Goal: Task Accomplishment & Management: Use online tool/utility

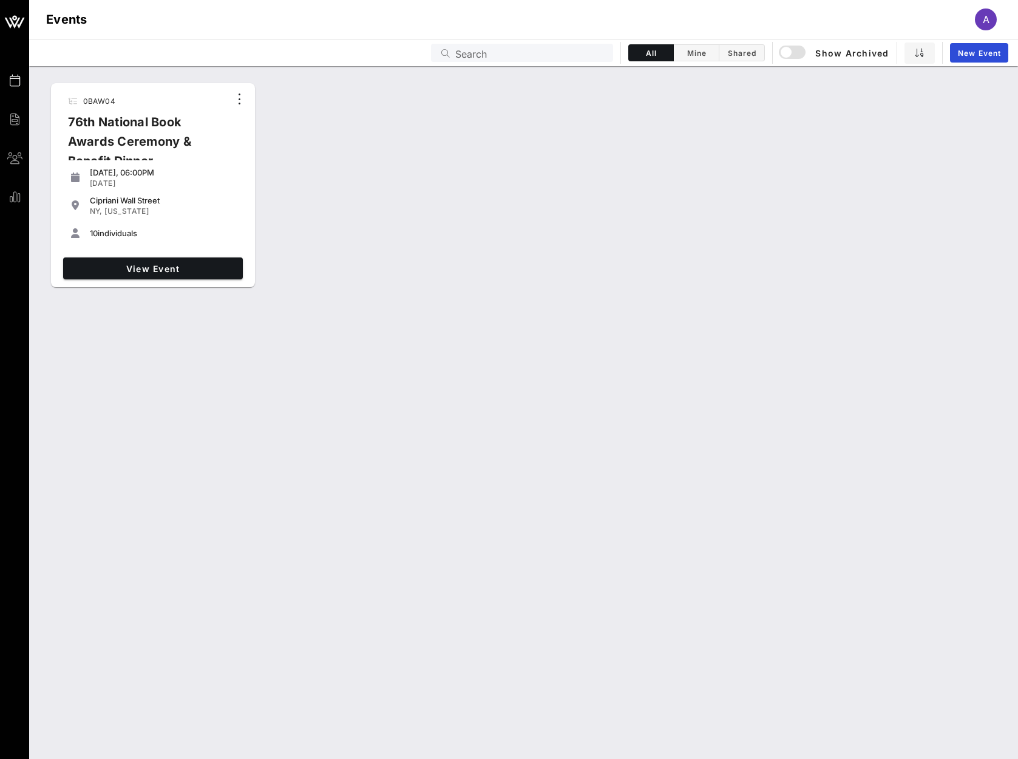
click at [143, 126] on div "76th National Book Awards Ceremony & Benefit Dinner" at bounding box center [143, 146] width 171 height 68
click at [169, 270] on span "View Event" at bounding box center [153, 268] width 170 height 10
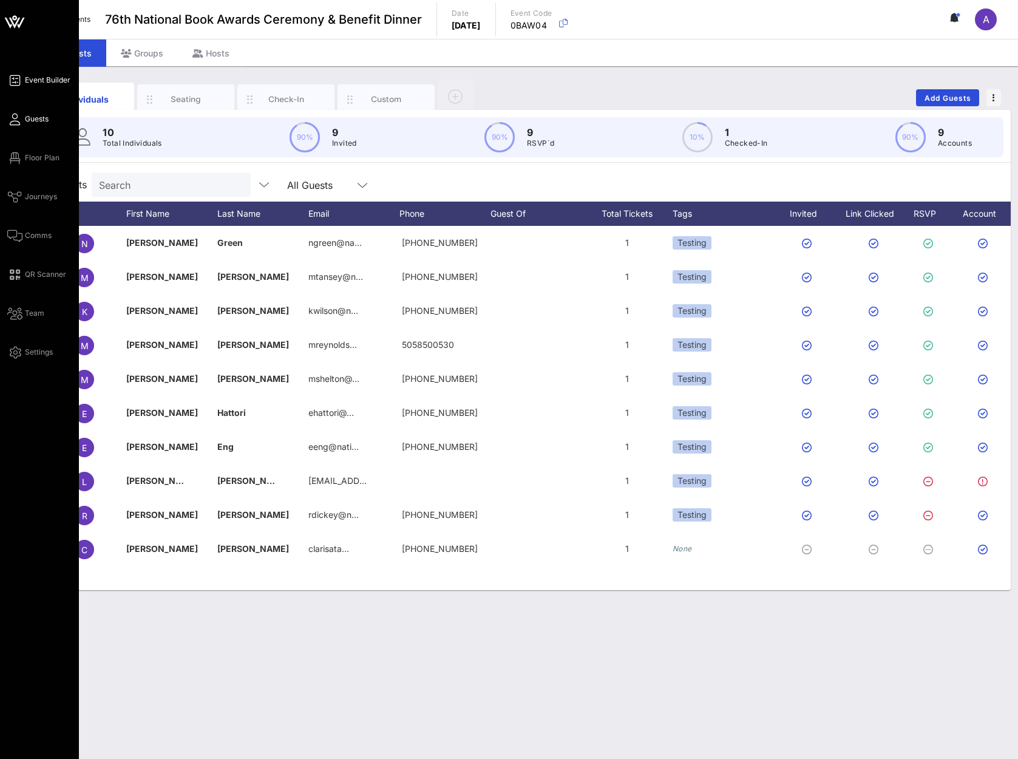
click at [38, 81] on span "Event Builder" at bounding box center [48, 80] width 46 height 11
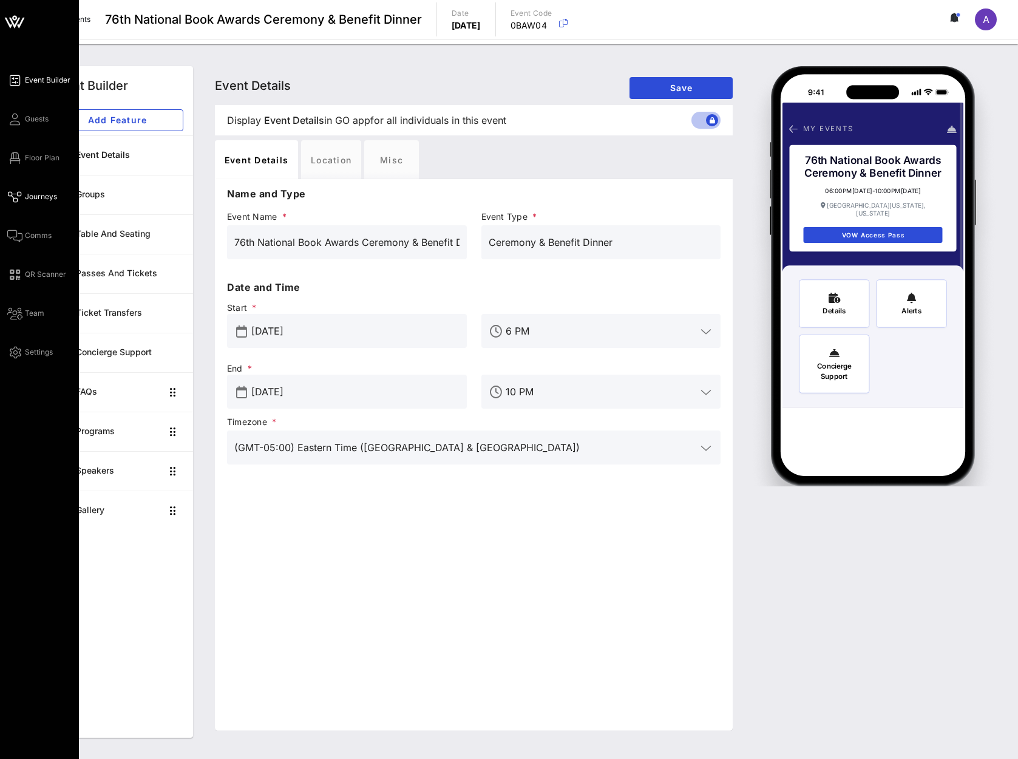
click at [39, 197] on span "Journeys" at bounding box center [41, 196] width 32 height 11
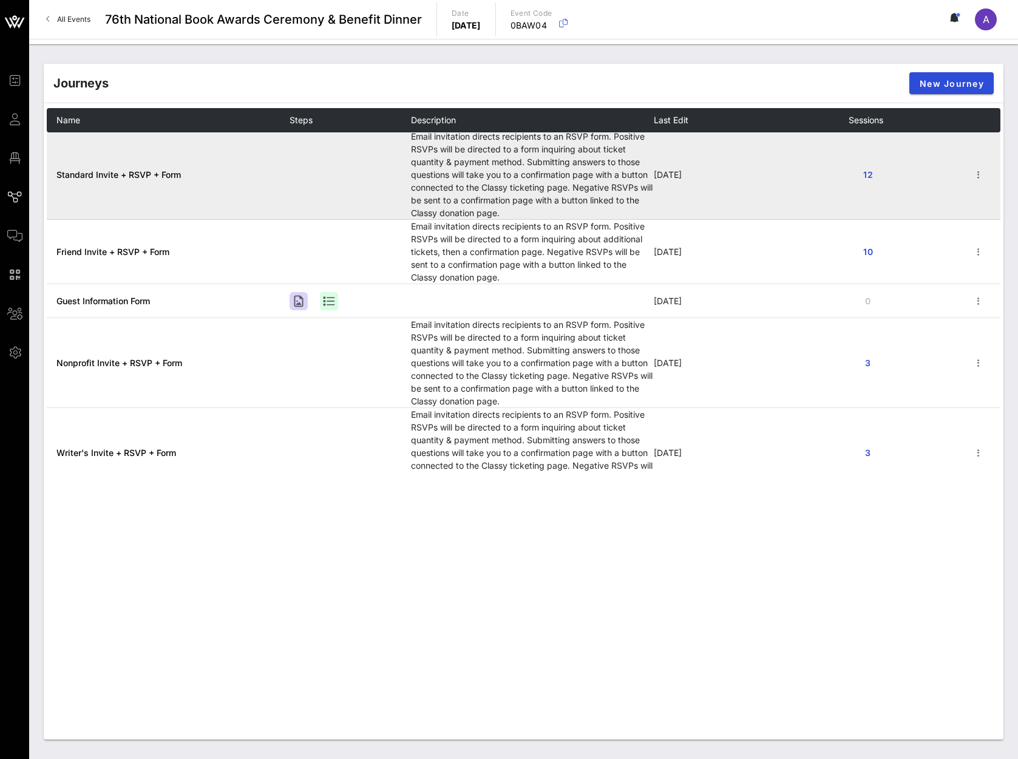
click at [228, 175] on td "Standard Invite + RSVP + Form" at bounding box center [168, 175] width 243 height 90
click at [135, 174] on span "Standard Invite + RSVP + Form" at bounding box center [118, 172] width 124 height 10
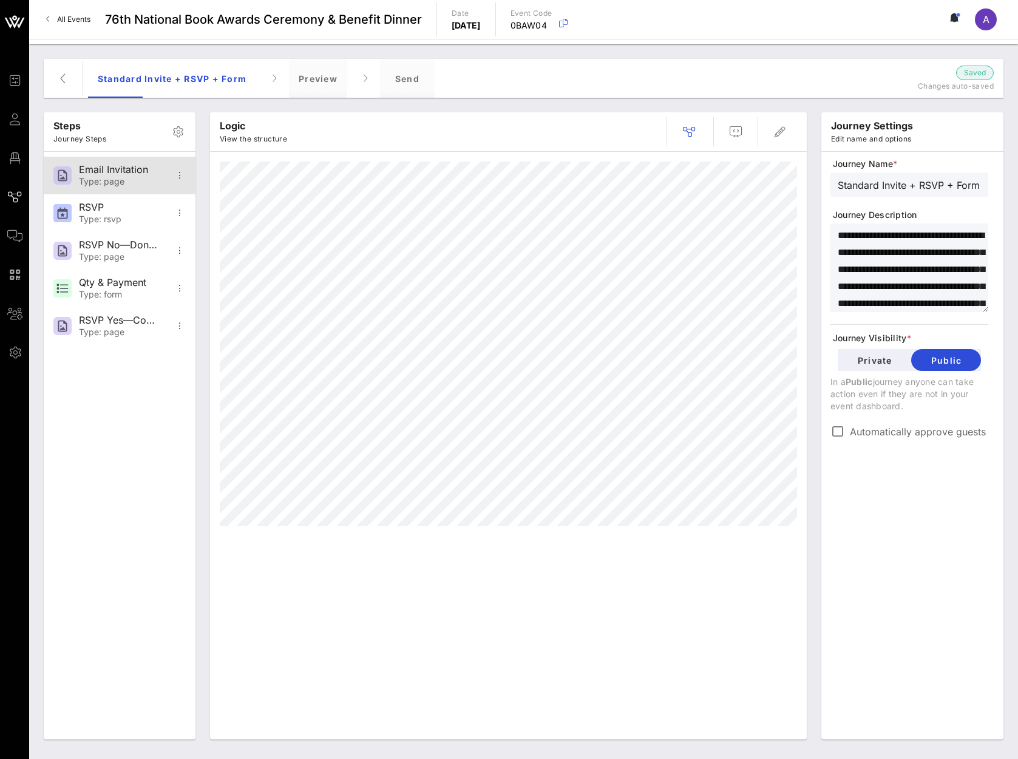
click at [103, 166] on div "Email Invitation" at bounding box center [119, 170] width 80 height 12
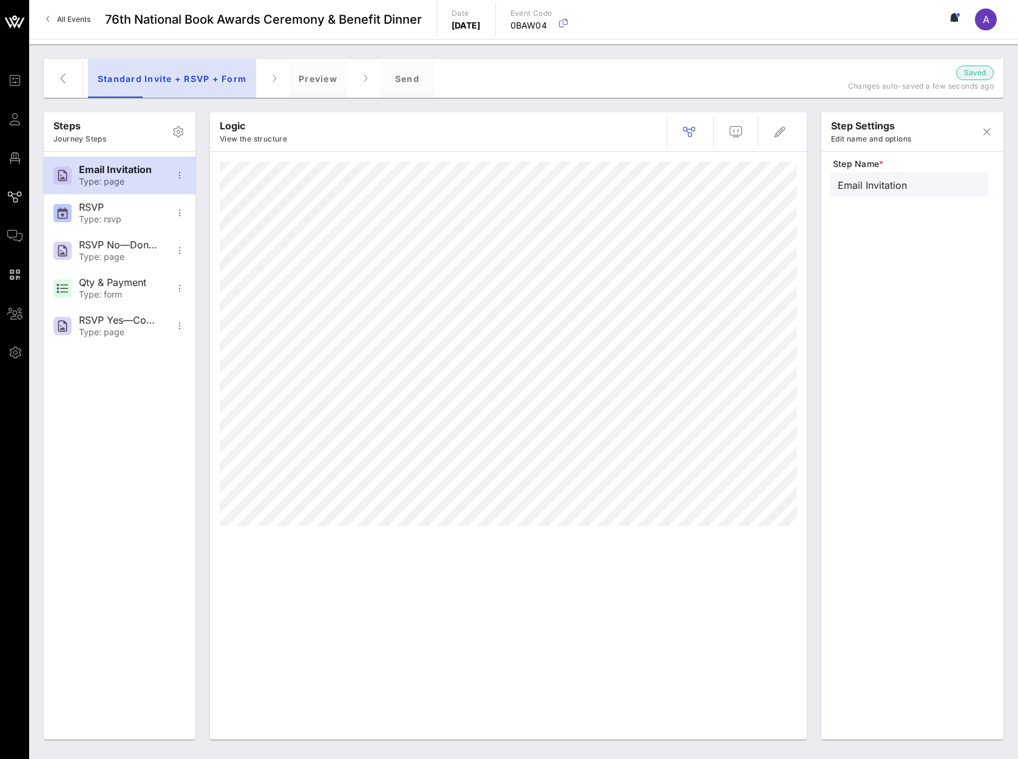
click at [189, 81] on div "Standard Invite + RSVP + Form" at bounding box center [172, 78] width 168 height 39
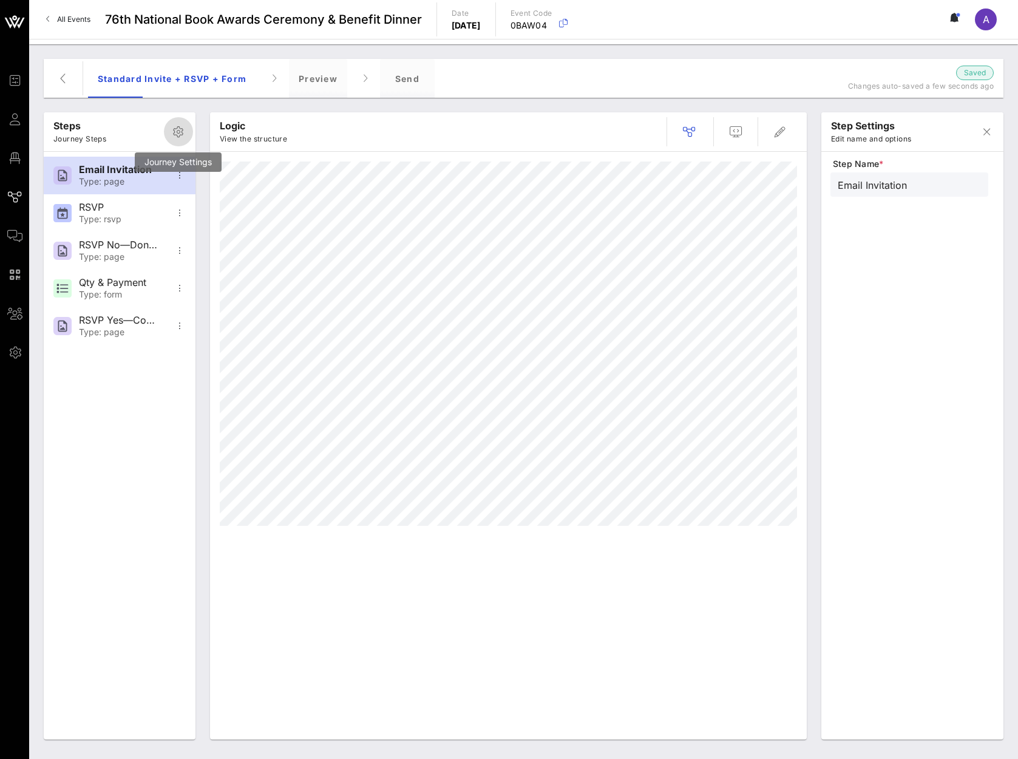
click at [172, 131] on icon "button" at bounding box center [178, 131] width 15 height 15
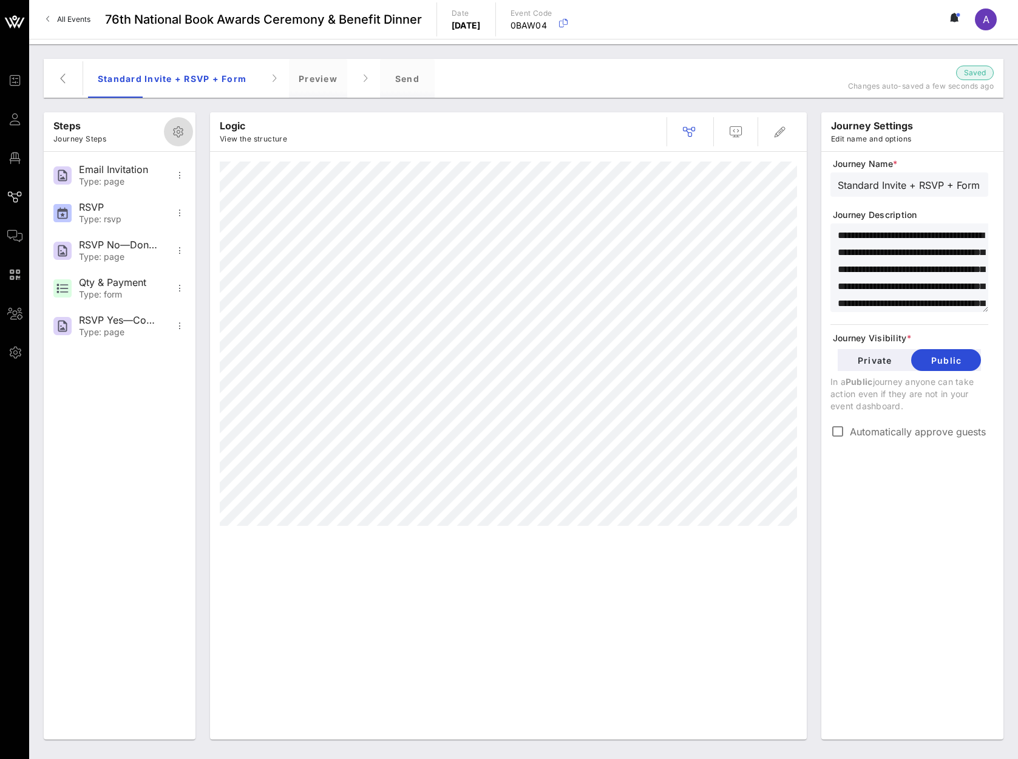
click at [172, 131] on icon "button" at bounding box center [178, 131] width 15 height 15
click at [783, 131] on icon "button" at bounding box center [780, 131] width 15 height 15
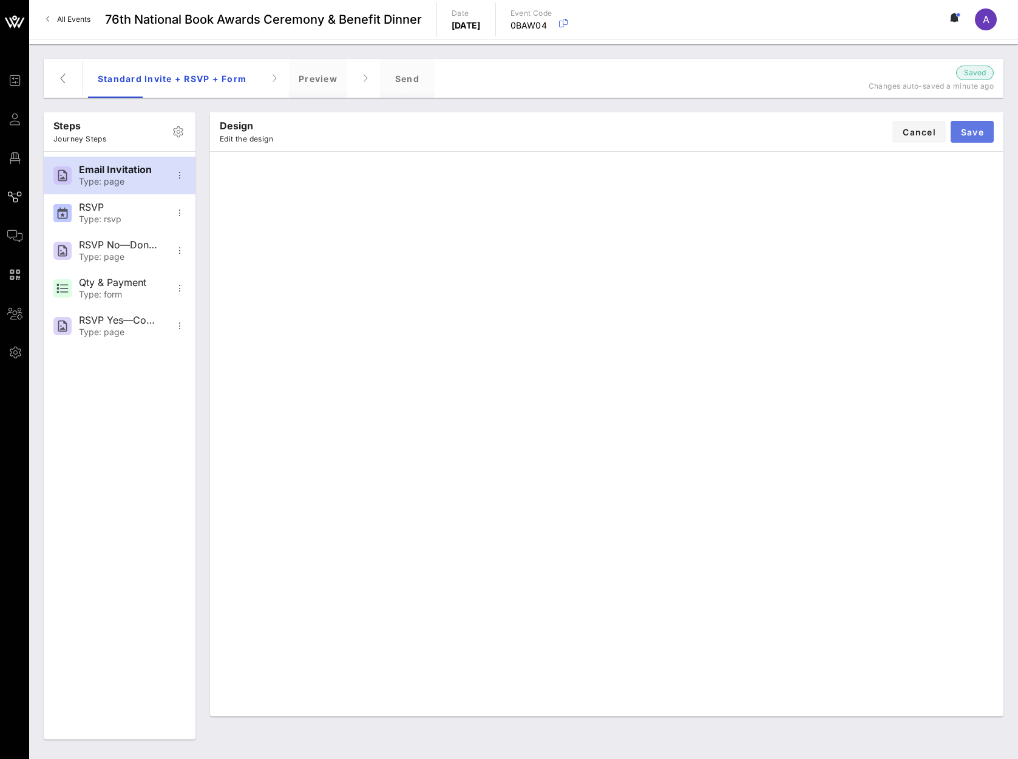
click at [980, 122] on button "Save" at bounding box center [972, 132] width 43 height 22
